Goal: Task Accomplishment & Management: Use online tool/utility

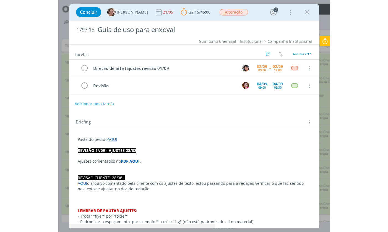
scroll to position [476, 0]
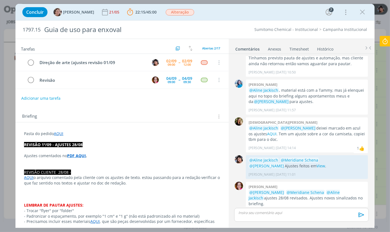
click at [271, 216] on div "dialog" at bounding box center [301, 215] width 134 height 14
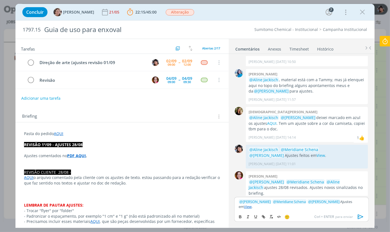
click at [271, 216] on icon "dialog" at bounding box center [361, 217] width 8 height 8
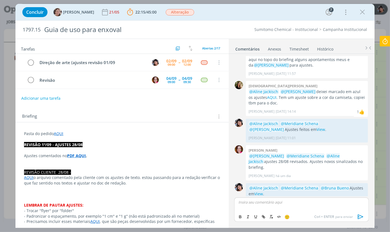
scroll to position [508, 0]
click at [30, 63] on icon "dialog" at bounding box center [31, 63] width 8 height 8
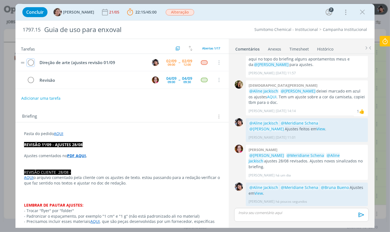
scroll to position [498, 0]
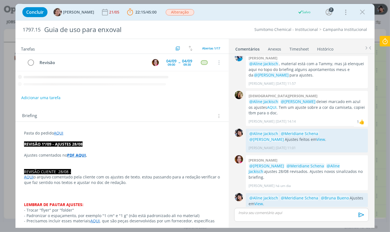
click at [271, 40] on icon at bounding box center [385, 41] width 10 height 11
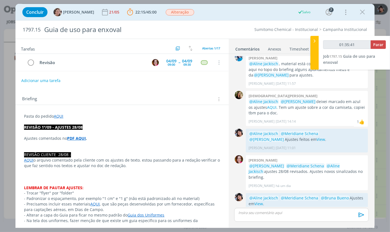
type input "01:35:42"
click at [271, 43] on span "Parar" at bounding box center [378, 44] width 10 height 5
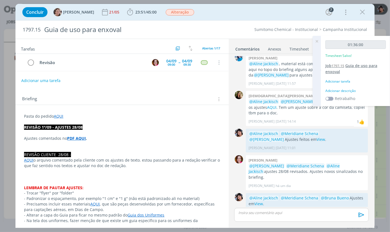
click at [271, 65] on span "Guia de uso para enxoval" at bounding box center [351, 68] width 52 height 11
click at [271, 79] on div "Adicionar tarefa" at bounding box center [355, 81] width 60 height 5
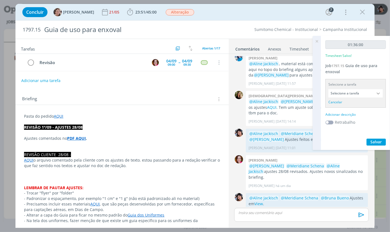
click at [271, 96] on input "Selecione a tarefa" at bounding box center [355, 93] width 54 height 8
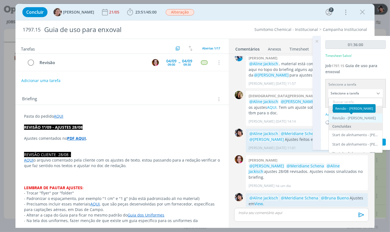
click at [271, 121] on div "Revisão - [PERSON_NAME]" at bounding box center [356, 118] width 54 height 9
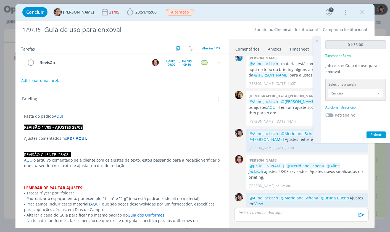
click at [271, 95] on input "Revisão" at bounding box center [355, 93] width 54 height 8
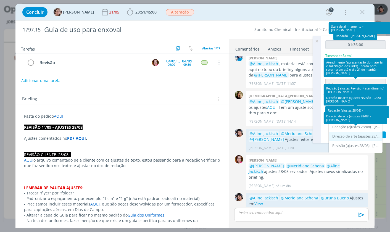
scroll to position [110, 0]
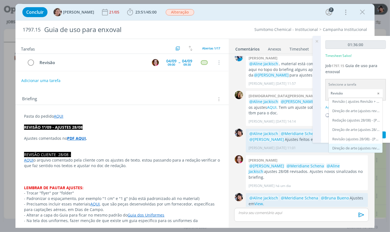
click at [271, 144] on div "Direção de arte (ajustes revisão 01/09 - [PERSON_NAME]" at bounding box center [356, 148] width 54 height 9
type input "Direção de arte (ajustes revisão 01/09"
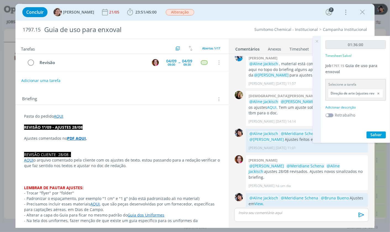
scroll to position [497, 0]
click at [271, 107] on div "Adicionar descrição" at bounding box center [355, 107] width 60 height 5
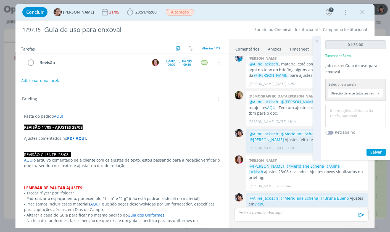
click at [271, 120] on textarea at bounding box center [356, 116] width 58 height 20
type textarea "Ajuste revisão"
click at [271, 152] on span "Salvar" at bounding box center [376, 151] width 11 height 5
click at [271, 39] on icon at bounding box center [317, 41] width 10 height 11
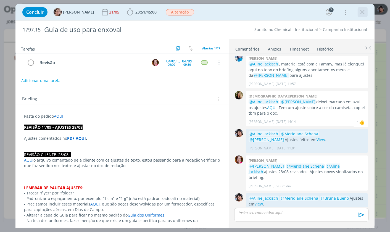
click at [271, 12] on icon "dialog" at bounding box center [363, 12] width 8 height 8
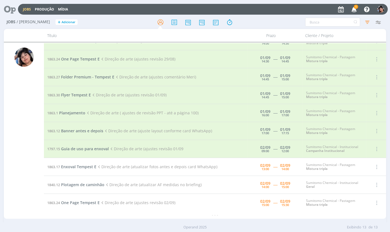
scroll to position [65, 0]
click at [78, 166] on span "Enxoval Tempest E" at bounding box center [78, 166] width 35 height 5
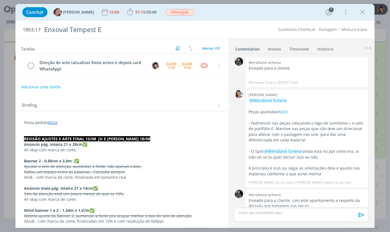
scroll to position [798, 0]
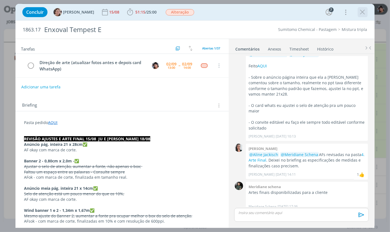
click at [271, 11] on icon "dialog" at bounding box center [363, 12] width 8 height 8
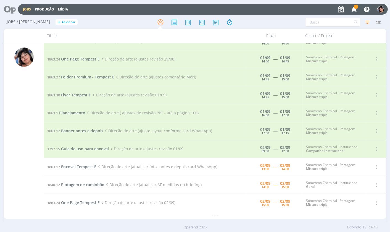
scroll to position [65, 0]
